Goal: Obtain resource: Download file/media

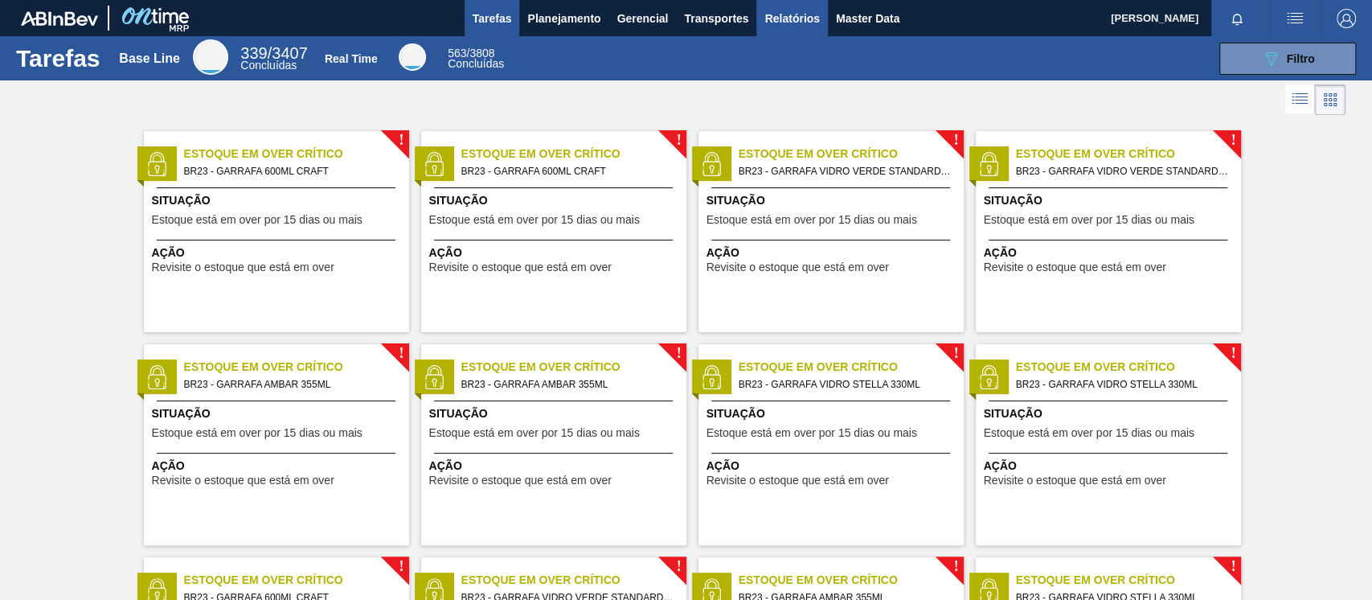
click at [801, 23] on span "Relatórios" at bounding box center [791, 18] width 55 height 19
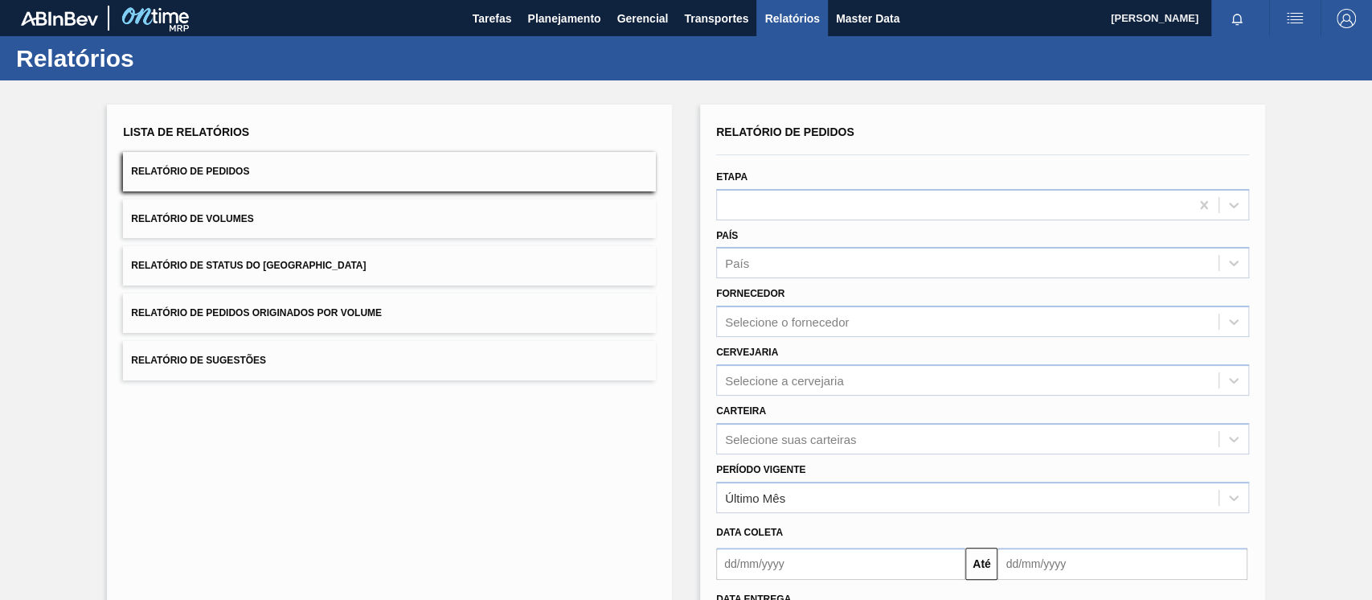
click at [377, 314] on span "Relatório de Pedidos Originados por Volume" at bounding box center [256, 312] width 251 height 11
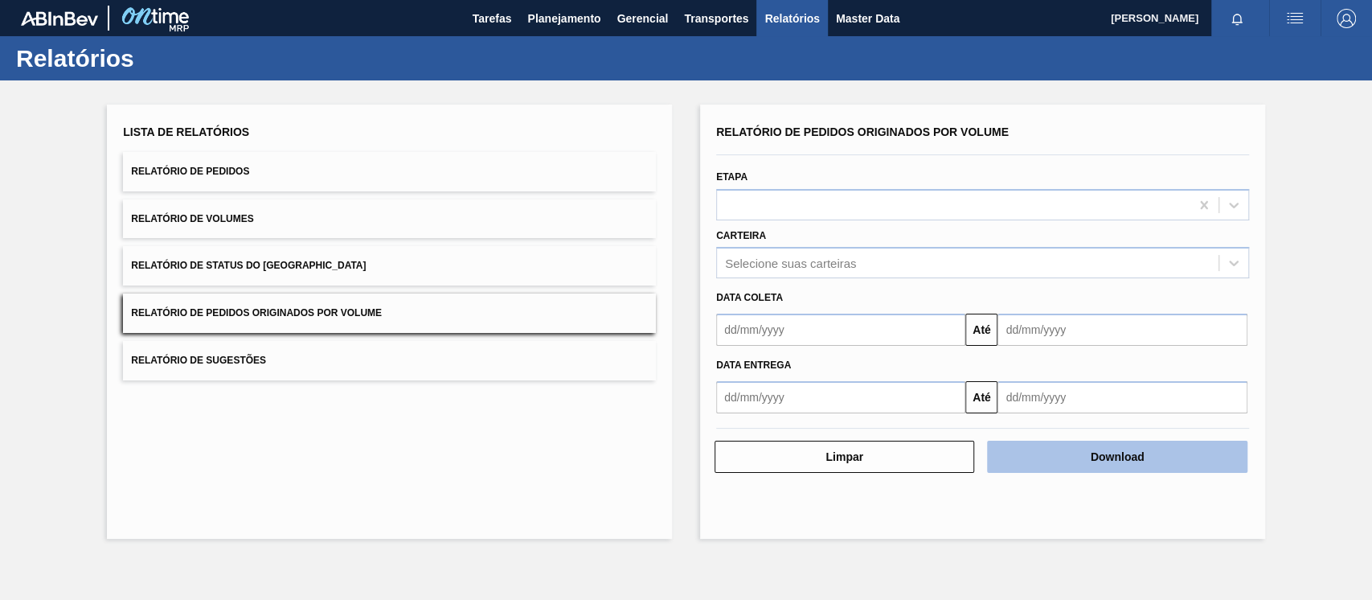
click at [1106, 456] on button "Download" at bounding box center [1117, 456] width 260 height 32
